Goal: Information Seeking & Learning: Learn about a topic

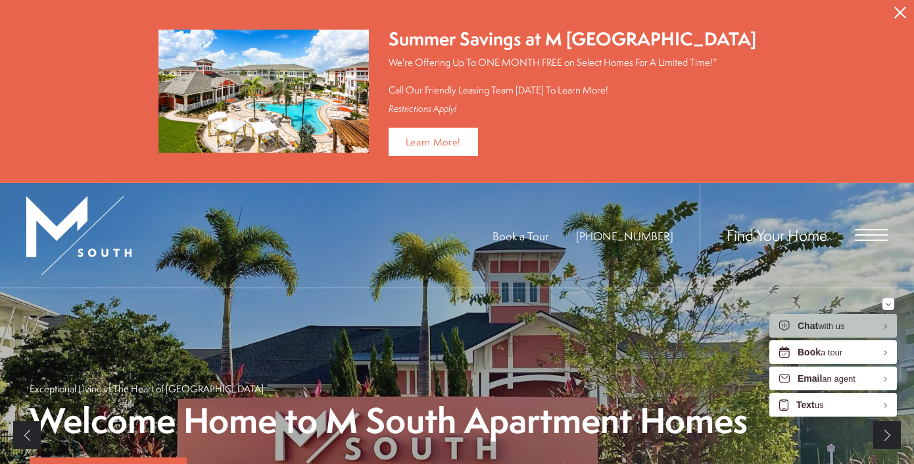
click at [902, 11] on icon "Close Alert" at bounding box center [900, 13] width 12 height 12
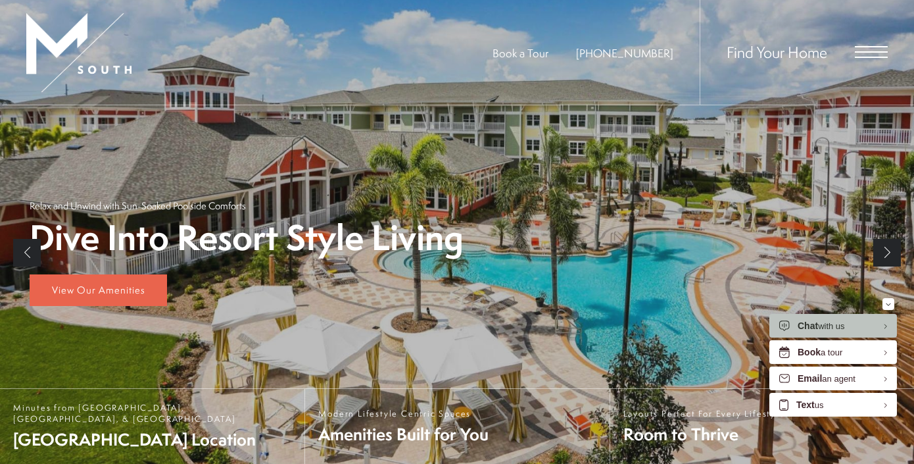
click at [877, 54] on span "Open Menu" at bounding box center [871, 52] width 33 height 12
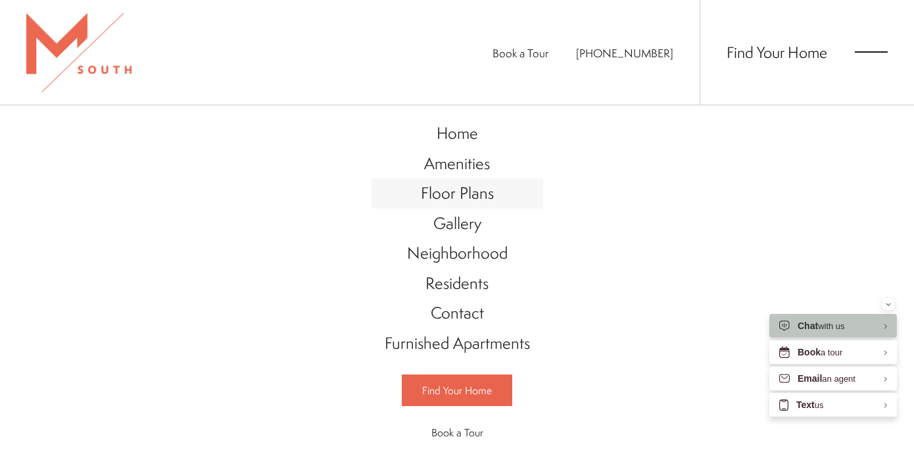
click at [466, 202] on span "Floor Plans" at bounding box center [457, 193] width 73 height 22
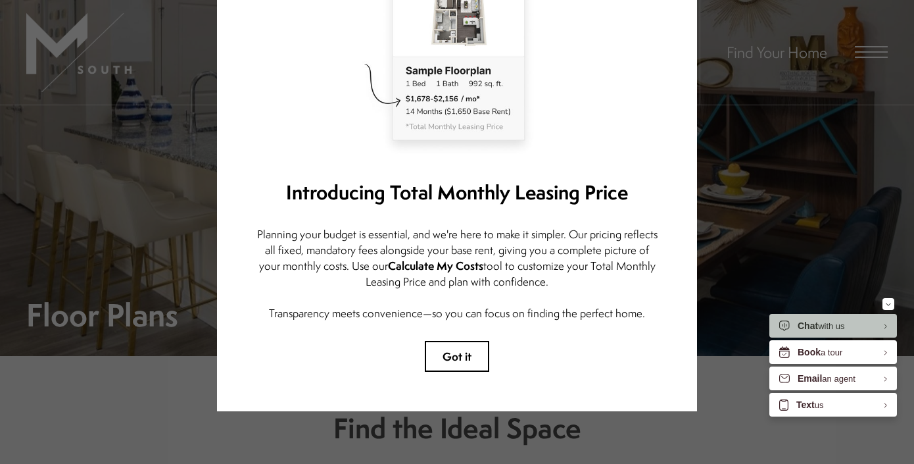
scroll to position [134, 0]
click at [464, 367] on button "Got it" at bounding box center [457, 356] width 64 height 31
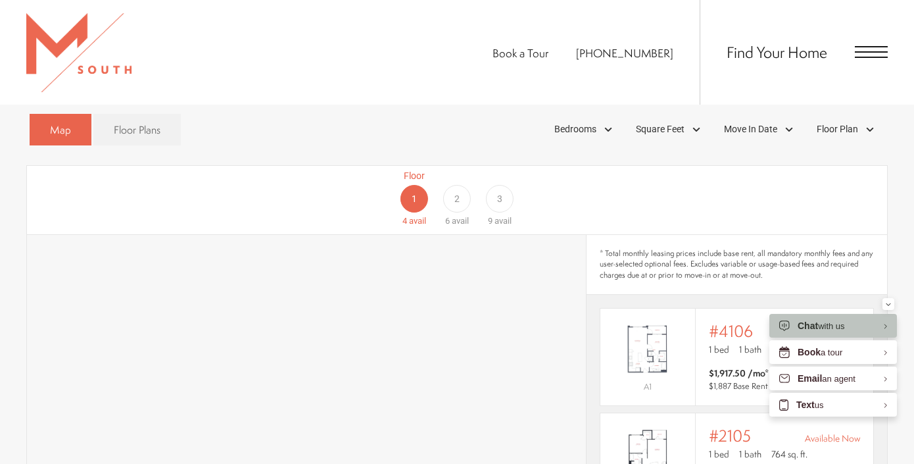
scroll to position [754, 0]
click at [495, 183] on div "3" at bounding box center [500, 197] width 28 height 28
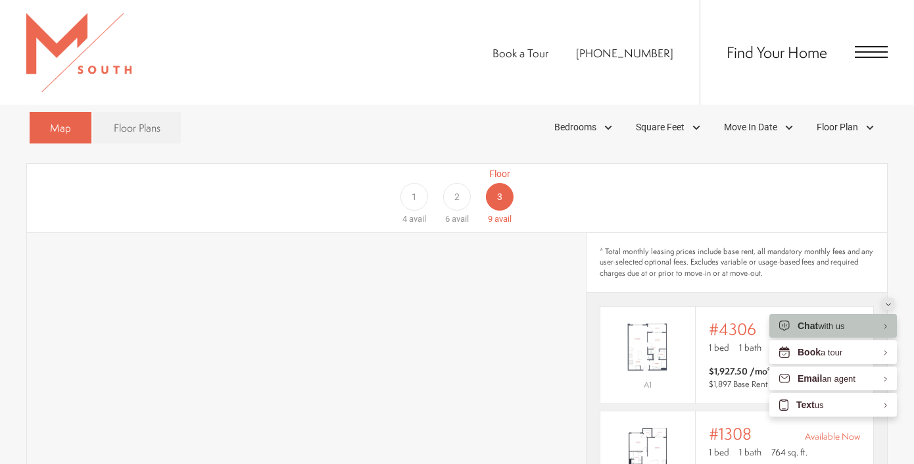
click at [887, 303] on icon "Minimize" at bounding box center [888, 304] width 5 height 3
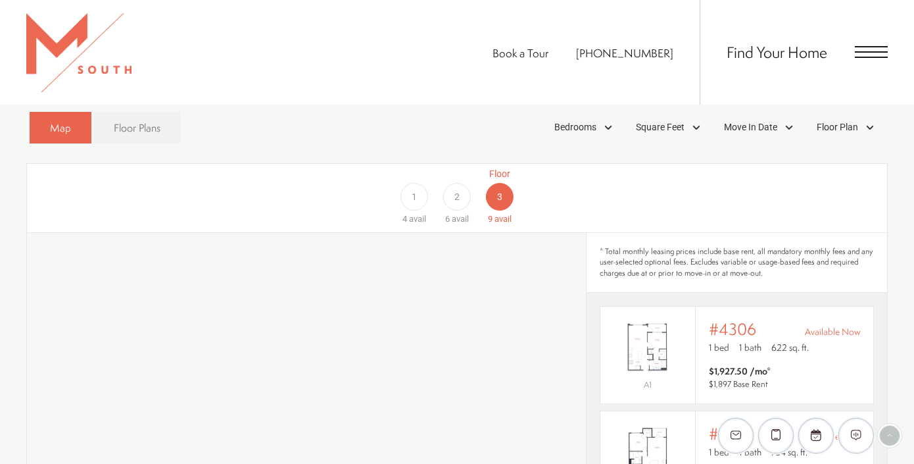
click at [110, 112] on link "Floor Plans" at bounding box center [136, 128] width 87 height 32
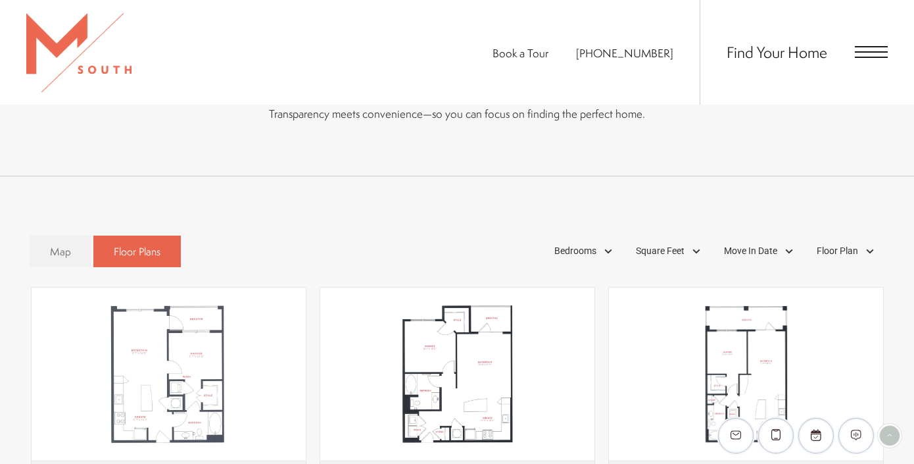
scroll to position [629, 0]
click at [55, 245] on span "Map" at bounding box center [60, 252] width 21 height 15
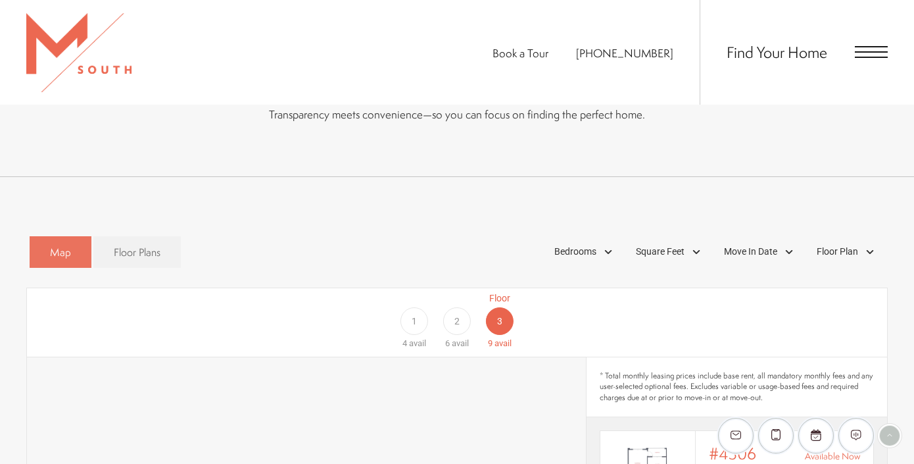
drag, startPoint x: 77, startPoint y: 228, endPoint x: 55, endPoint y: 237, distance: 24.4
click at [77, 236] on link "Map" at bounding box center [61, 252] width 62 height 32
click at [55, 245] on span "Map" at bounding box center [60, 252] width 21 height 15
click at [564, 245] on span "Bedrooms" at bounding box center [575, 252] width 42 height 14
click at [538, 305] on span "2 Bedroom" at bounding box center [560, 312] width 66 height 14
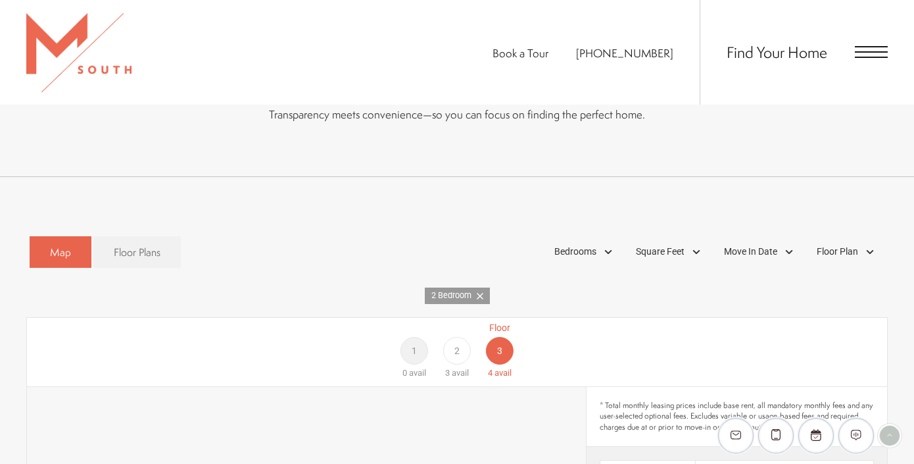
click at [489, 230] on div "Map Floor Plans 1 Bedrooms 1 Bedroom 2 Bedroom Clear" at bounding box center [457, 252] width 855 height 45
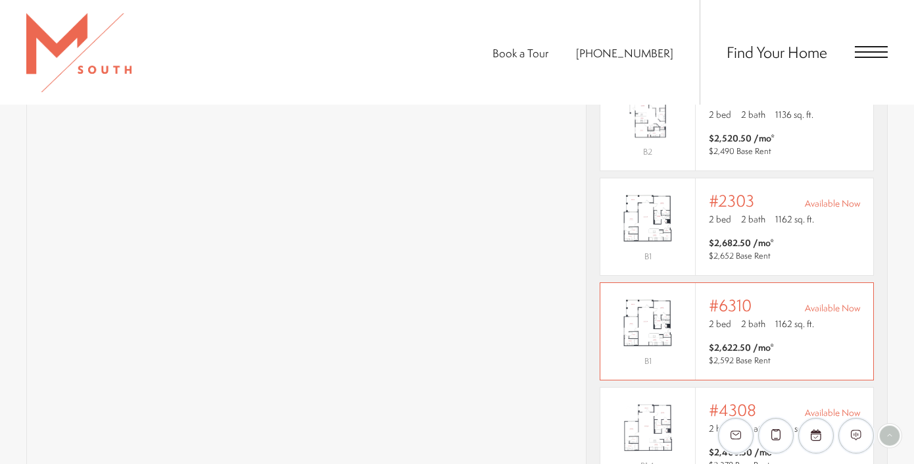
scroll to position [1016, 0]
click at [650, 409] on img "View #4308" at bounding box center [647, 427] width 95 height 59
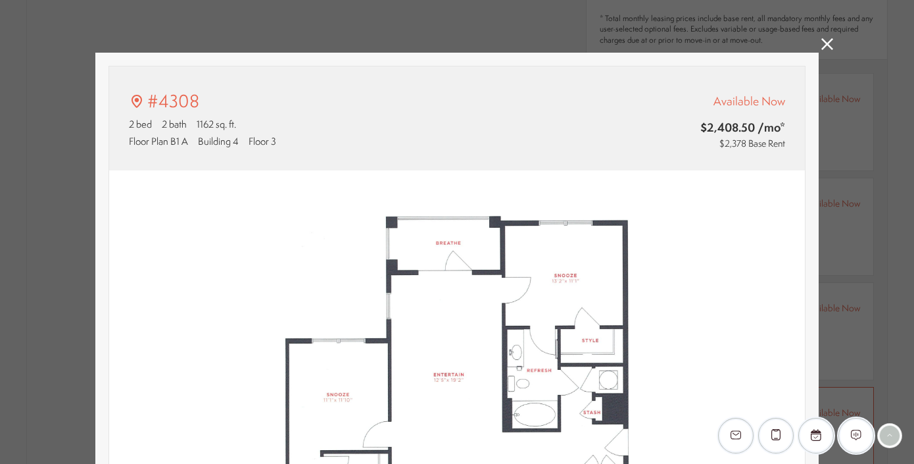
scroll to position [0, 0]
type input "**********"
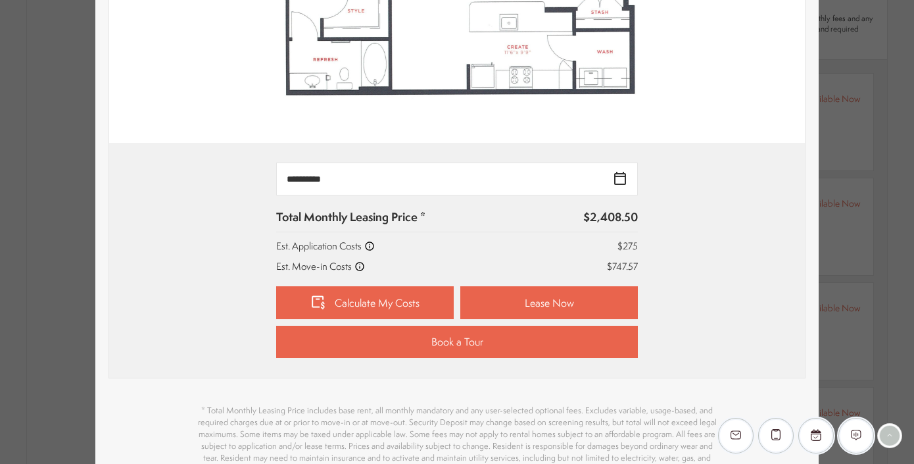
scroll to position [466, 0]
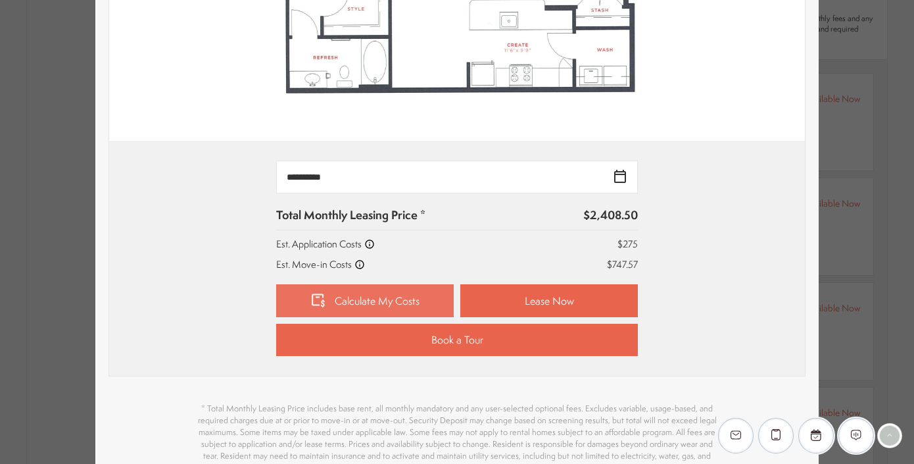
click at [363, 293] on link "Calculate My Costs" at bounding box center [365, 300] width 178 height 33
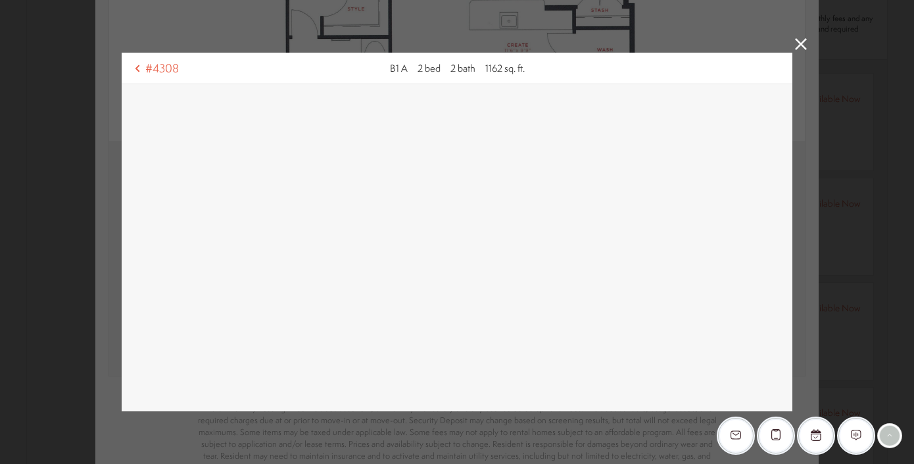
click at [798, 40] on icon at bounding box center [801, 44] width 12 height 12
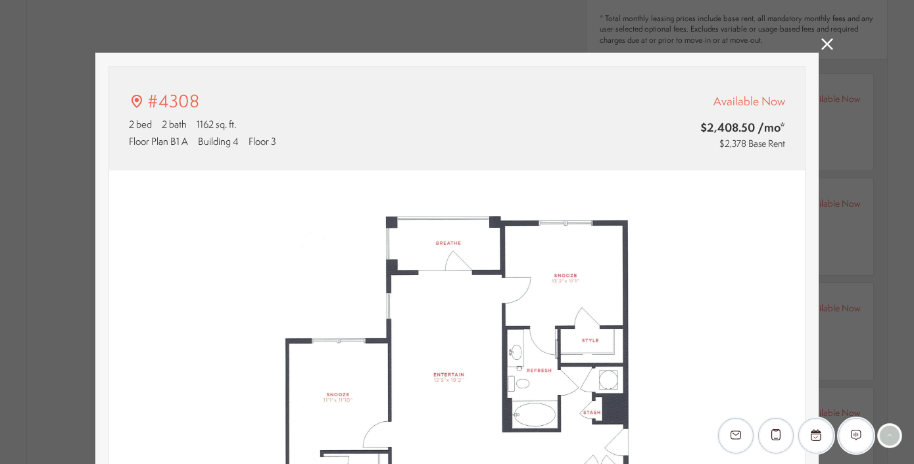
scroll to position [0, 0]
click at [827, 43] on icon at bounding box center [827, 44] width 12 height 12
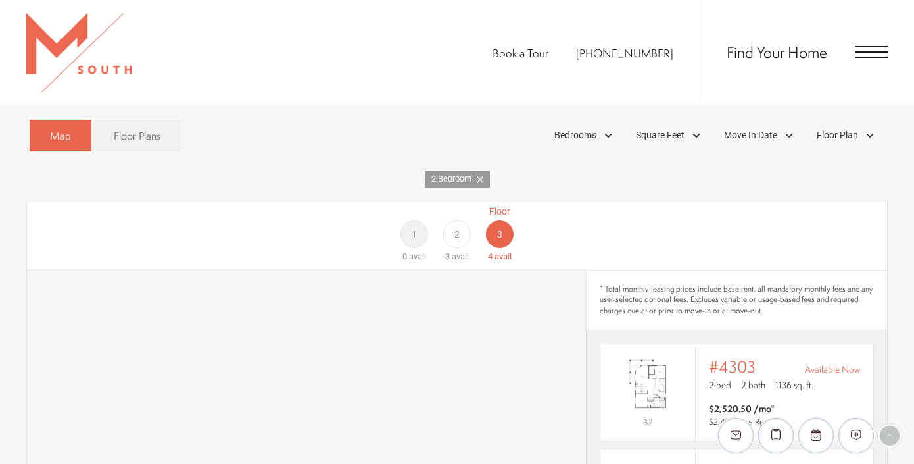
scroll to position [739, 0]
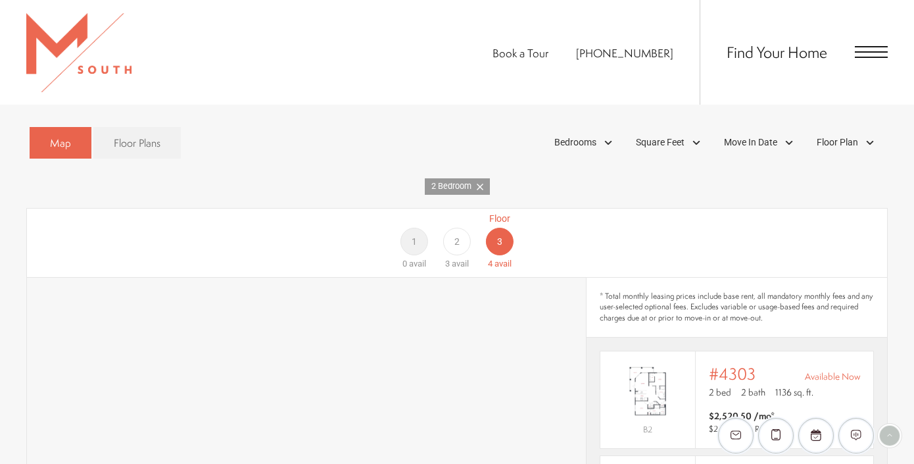
click at [455, 235] on span "2" at bounding box center [456, 242] width 5 height 14
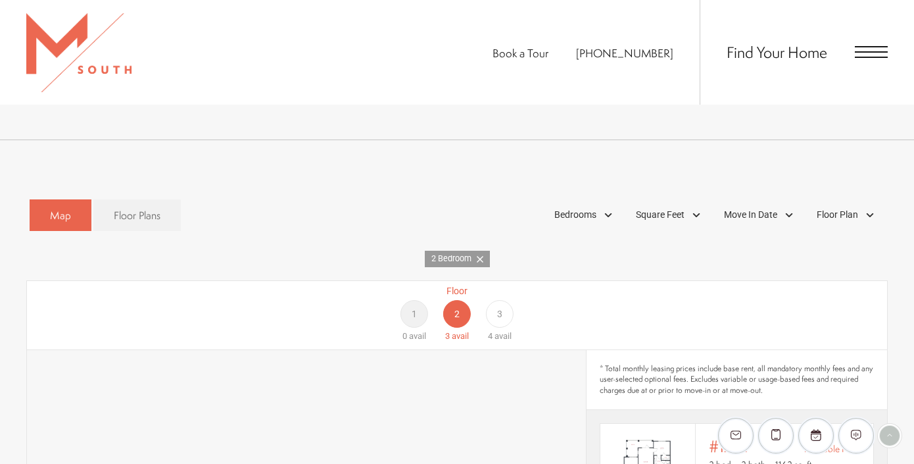
scroll to position [669, 0]
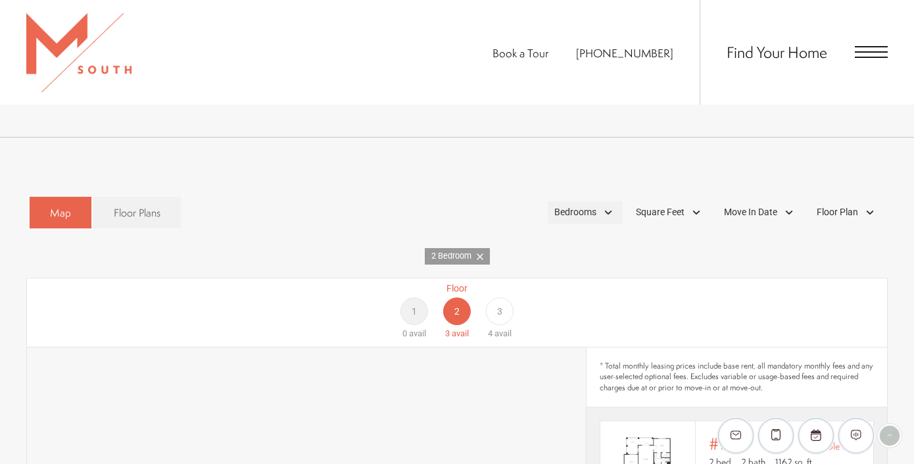
click at [563, 205] on span "Bedrooms" at bounding box center [575, 212] width 42 height 14
click at [530, 242] on span "1 Bedroom" at bounding box center [560, 249] width 66 height 14
click at [534, 266] on span "2 Bedroom" at bounding box center [560, 273] width 66 height 14
click at [752, 281] on div "Floor 1 2 avail Floor 2 3 avail Floor 3 5 avail" at bounding box center [823, 310] width 860 height 59
click at [578, 205] on span "Bedrooms" at bounding box center [575, 212] width 42 height 14
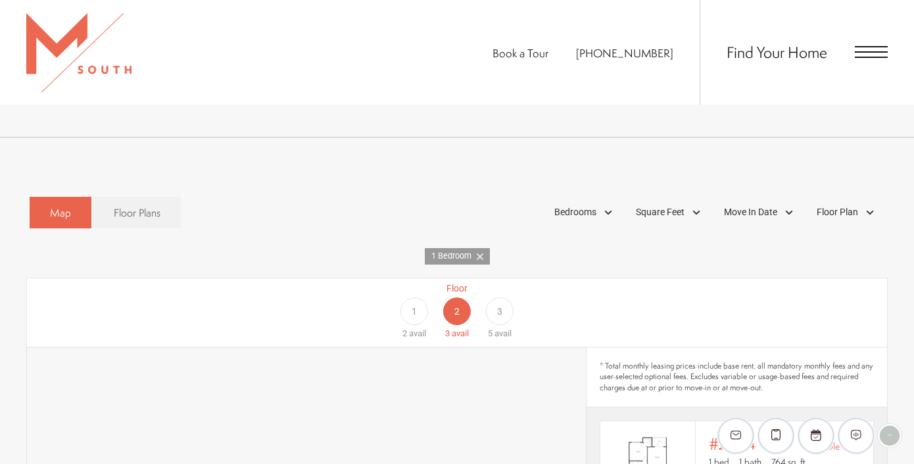
click at [504, 297] on div "3" at bounding box center [500, 311] width 28 height 28
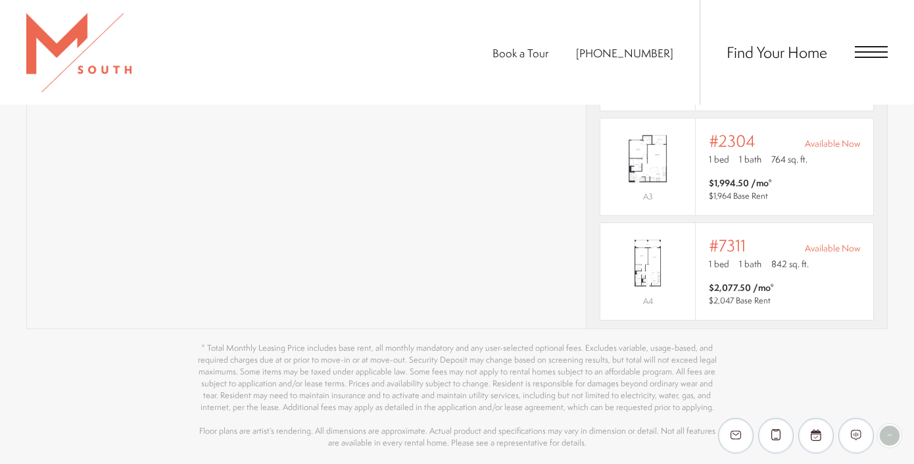
scroll to position [1175, 0]
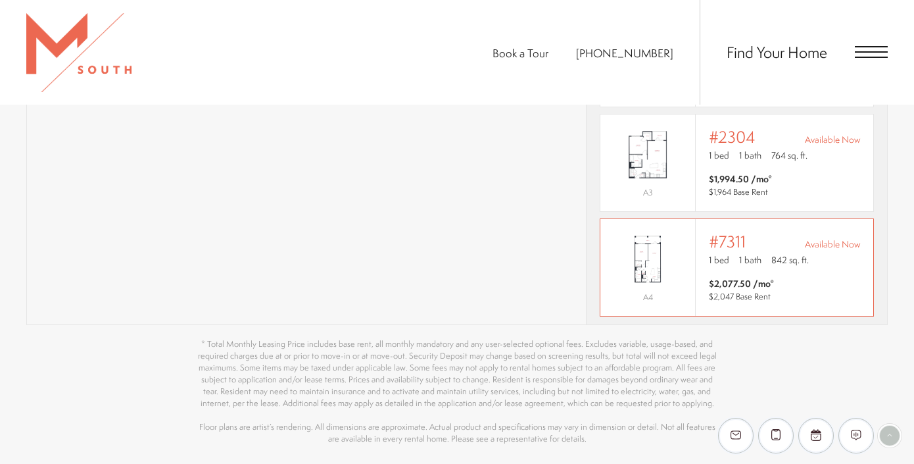
click at [660, 232] on img "View #7311" at bounding box center [647, 259] width 95 height 59
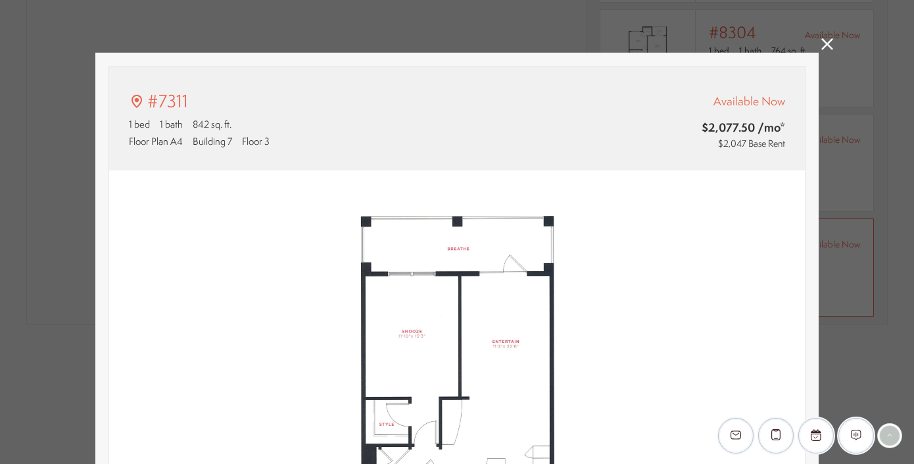
scroll to position [0, 0]
type input "**********"
click at [785, 243] on img at bounding box center [457, 388] width 696 height 437
click at [825, 45] on icon at bounding box center [827, 44] width 12 height 12
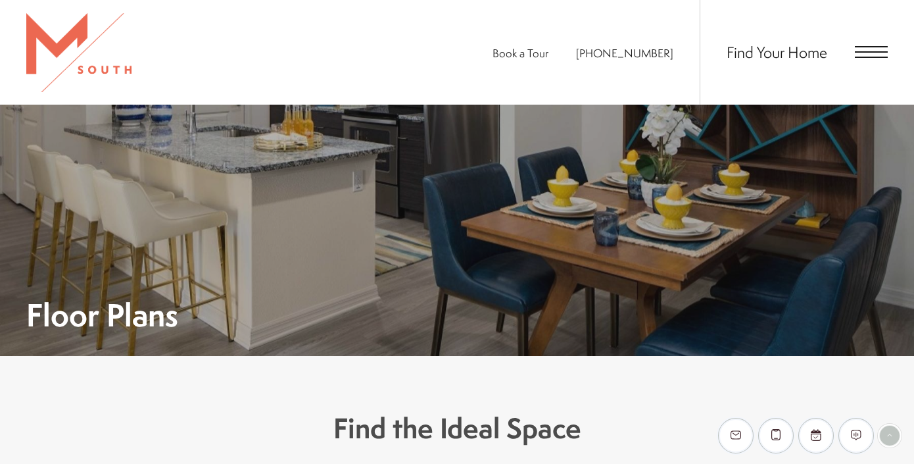
scroll to position [1175, 0]
